Goal: Go to known website: Access a specific website the user already knows

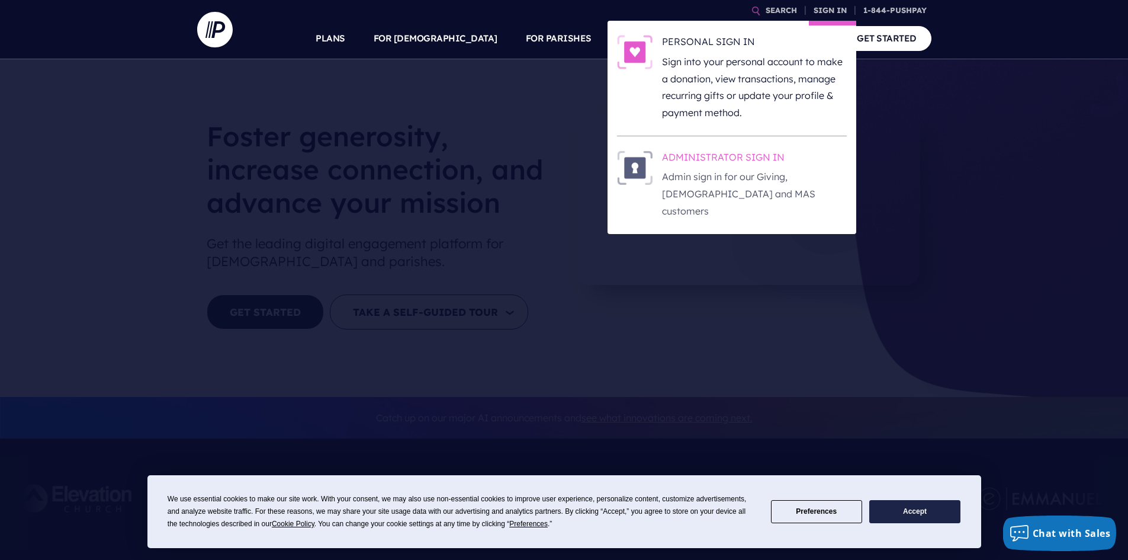
click at [720, 152] on h6 "ADMINISTRATOR SIGN IN" at bounding box center [754, 159] width 185 height 18
click at [699, 179] on p "Admin sign in for our Giving, [DEMOGRAPHIC_DATA] and MAS customers" at bounding box center [754, 193] width 185 height 51
click at [842, 11] on link "SIGN IN" at bounding box center [830, 10] width 43 height 21
click at [694, 159] on h6 "ADMINISTRATOR SIGN IN" at bounding box center [754, 159] width 185 height 18
click at [827, 13] on link "SIGN IN" at bounding box center [830, 10] width 43 height 21
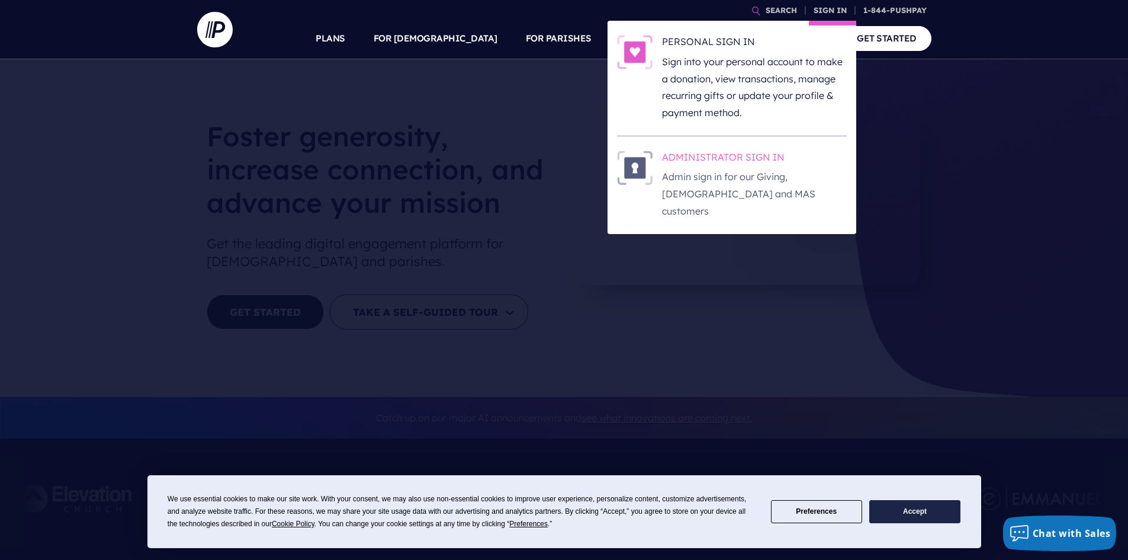
click at [706, 152] on h6 "ADMINISTRATOR SIGN IN" at bounding box center [754, 159] width 185 height 18
